Goal: Information Seeking & Learning: Check status

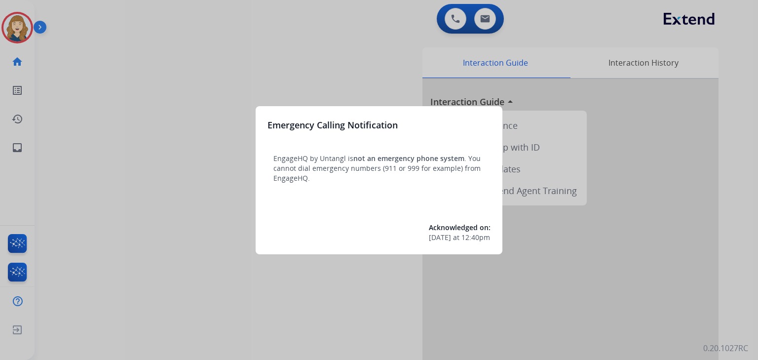
click at [12, 146] on div at bounding box center [379, 180] width 758 height 360
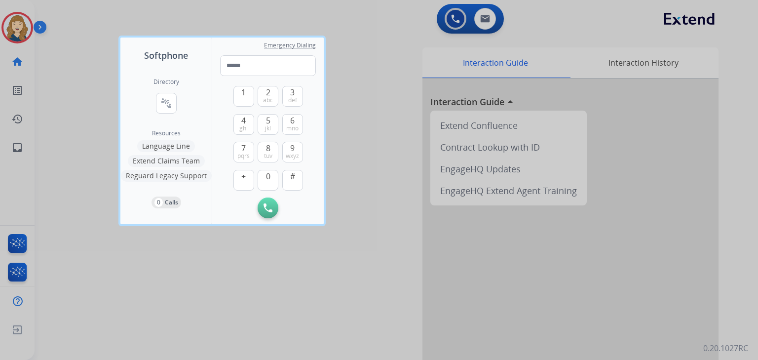
click at [12, 146] on div at bounding box center [379, 180] width 758 height 360
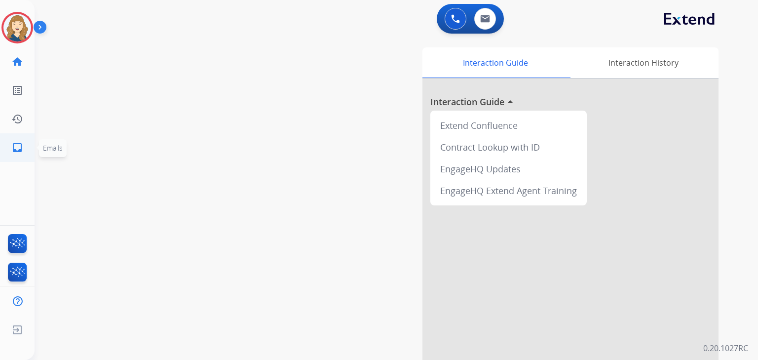
click at [26, 153] on link "inbox Emails" at bounding box center [17, 148] width 28 height 28
select select "**********"
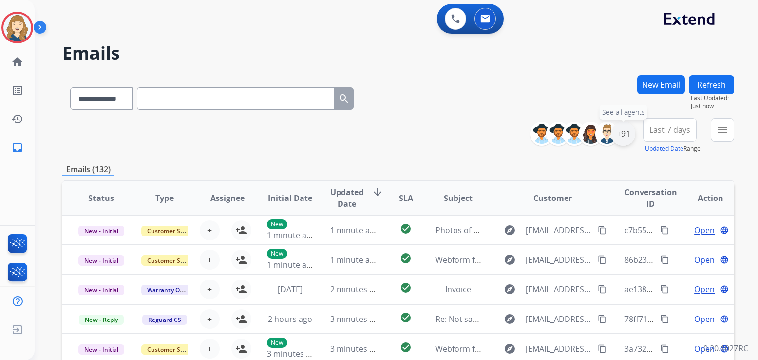
click at [621, 136] on div "+91" at bounding box center [623, 134] width 24 height 24
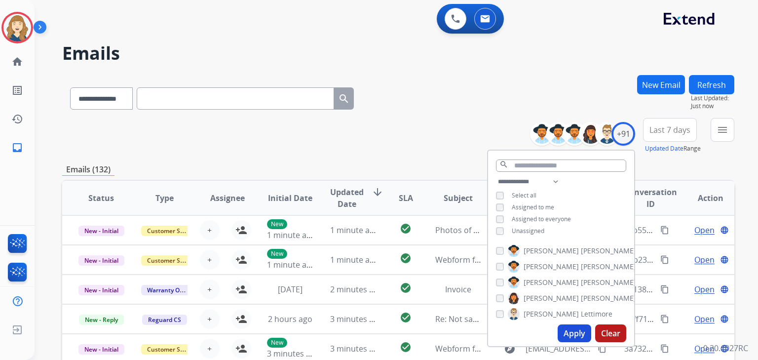
click at [578, 335] on button "Apply" at bounding box center [574, 333] width 34 height 18
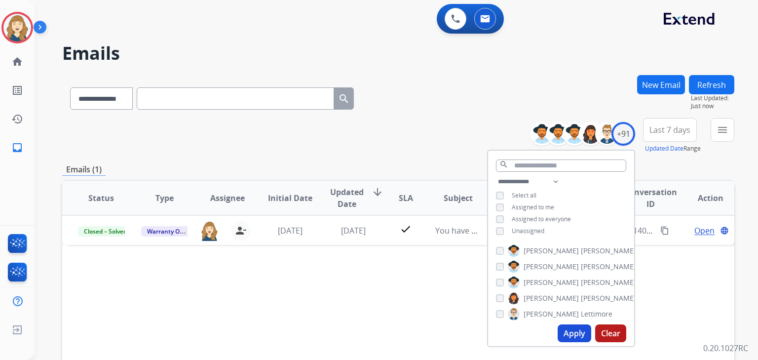
click at [434, 295] on div "Status Type Assignee Initial Date Updated Date arrow_downward SLA Subject Custo…" at bounding box center [398, 345] width 672 height 330
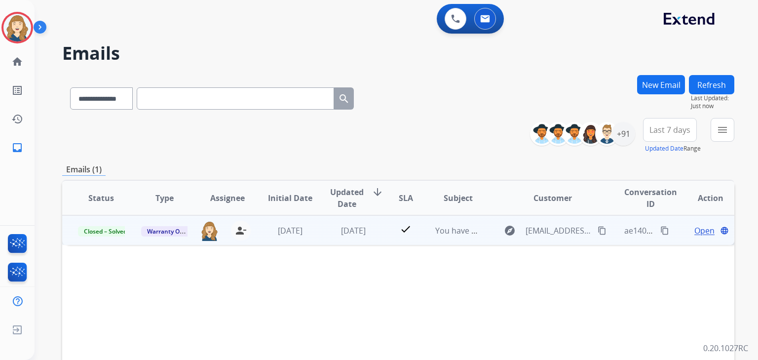
click at [694, 228] on span "Open" at bounding box center [704, 230] width 20 height 12
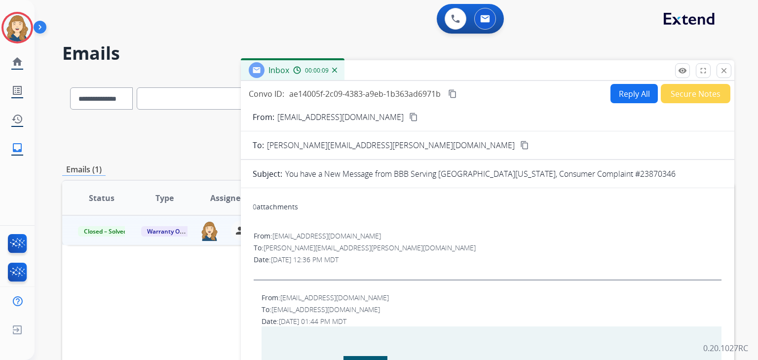
click at [724, 73] on mat-icon "close" at bounding box center [723, 70] width 9 height 9
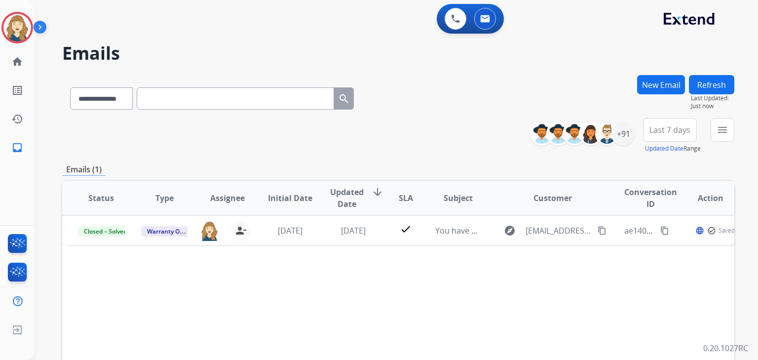
click at [666, 128] on span "Last 7 days" at bounding box center [669, 130] width 41 height 4
click at [655, 217] on div "Last 14 days" at bounding box center [666, 216] width 54 height 15
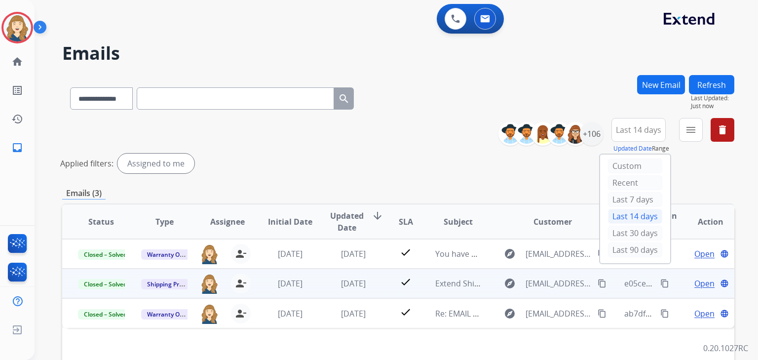
click at [694, 280] on span "Open" at bounding box center [704, 283] width 20 height 12
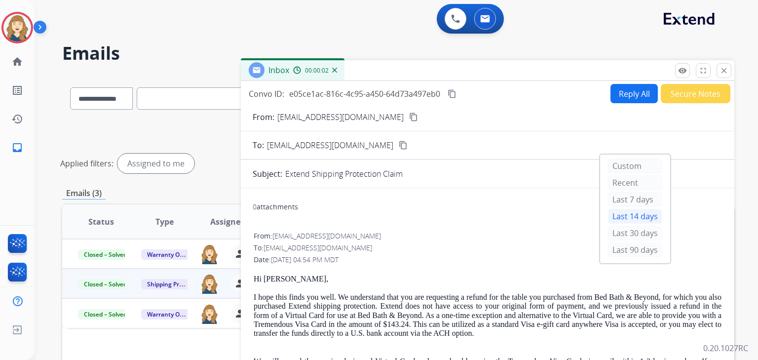
click at [399, 145] on mat-icon "content_copy" at bounding box center [403, 145] width 9 height 9
click at [724, 72] on mat-icon "close" at bounding box center [723, 70] width 9 height 9
